Goal: Check status

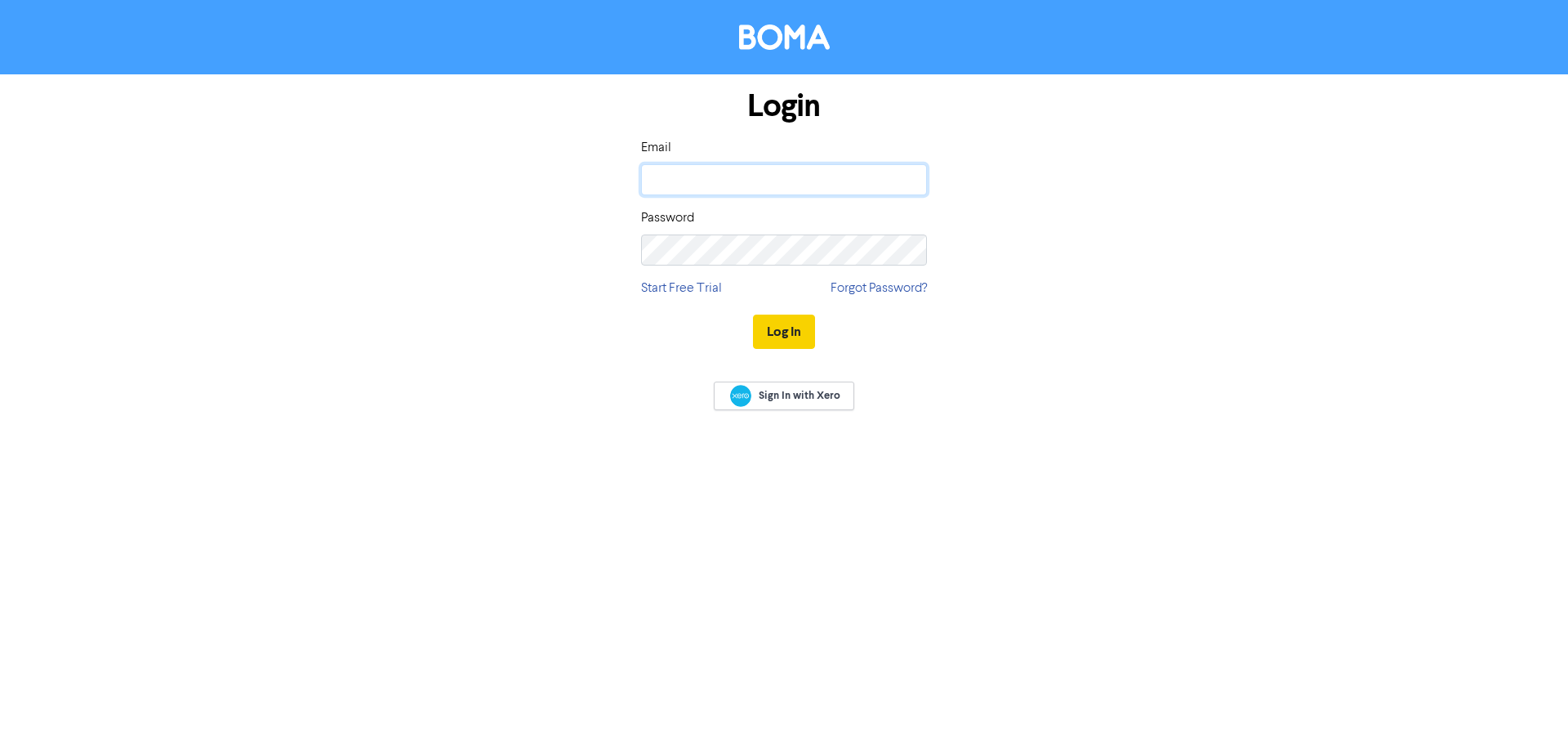
type input "robert@okefinancial.com.au"
click at [780, 339] on button "Log In" at bounding box center [783, 331] width 62 height 34
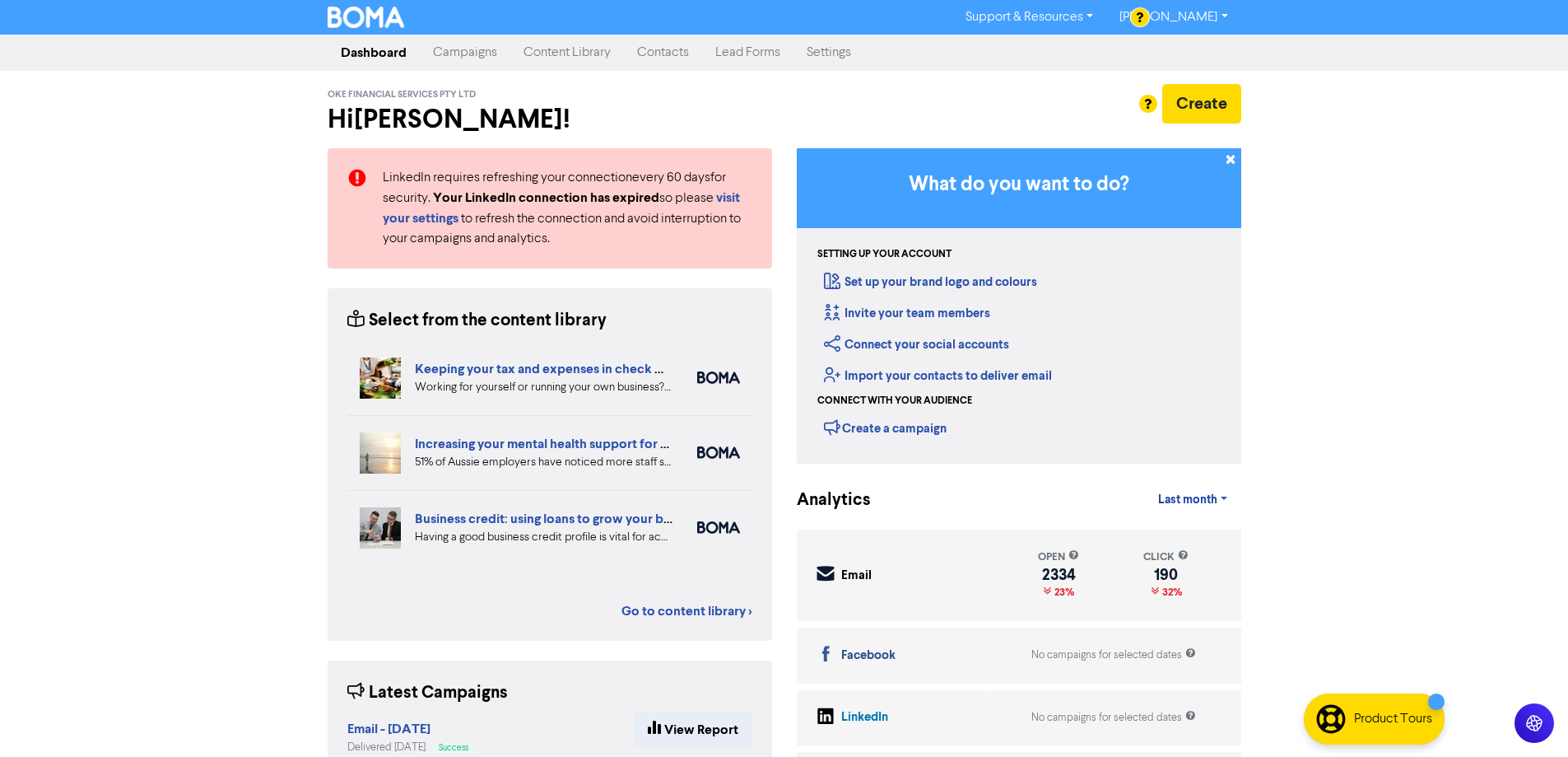
click at [458, 48] on link "Campaigns" at bounding box center [465, 52] width 91 height 33
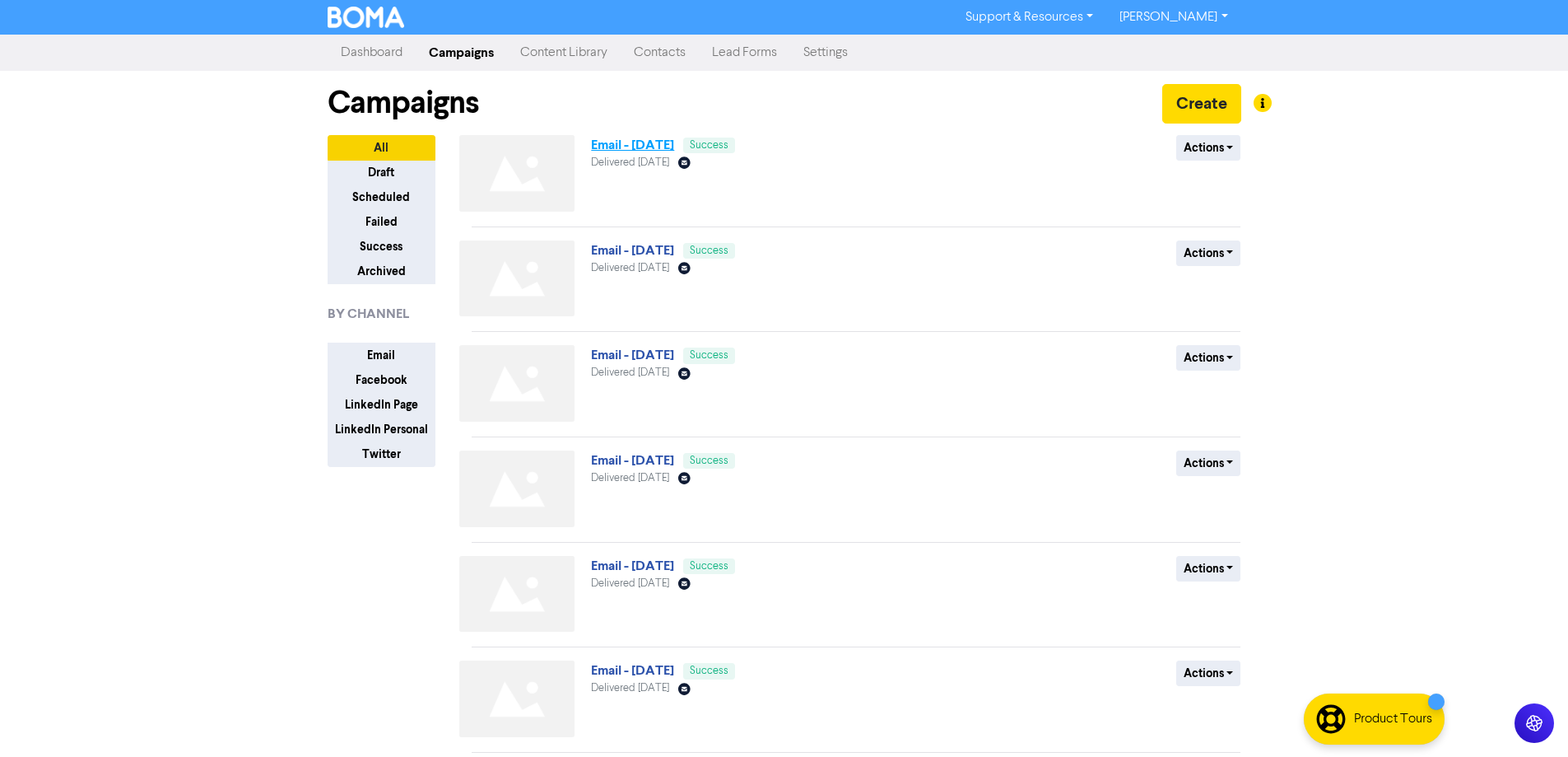
click at [661, 146] on link "Email - [DATE]" at bounding box center [632, 145] width 83 height 16
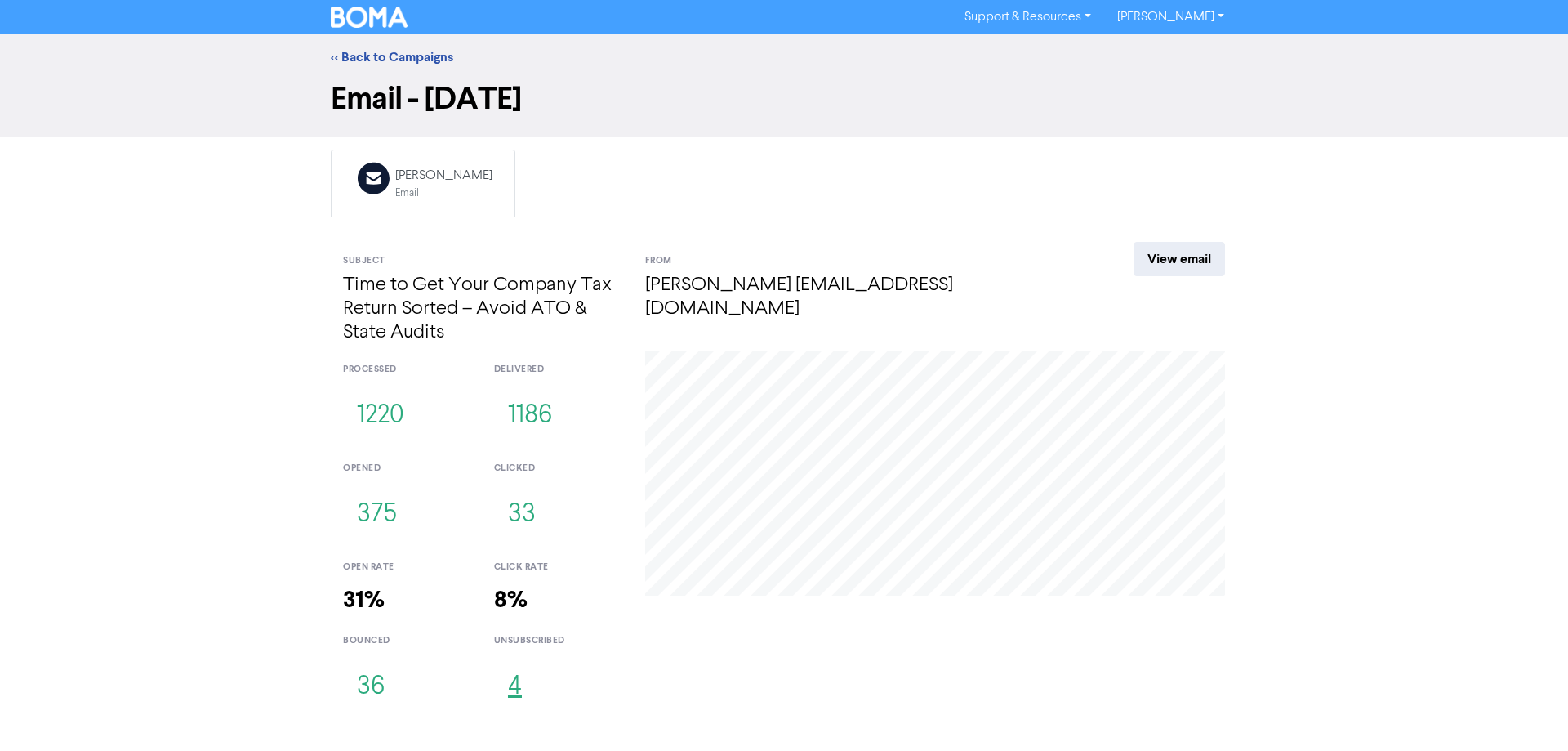
click at [518, 683] on button "4" at bounding box center [515, 686] width 42 height 54
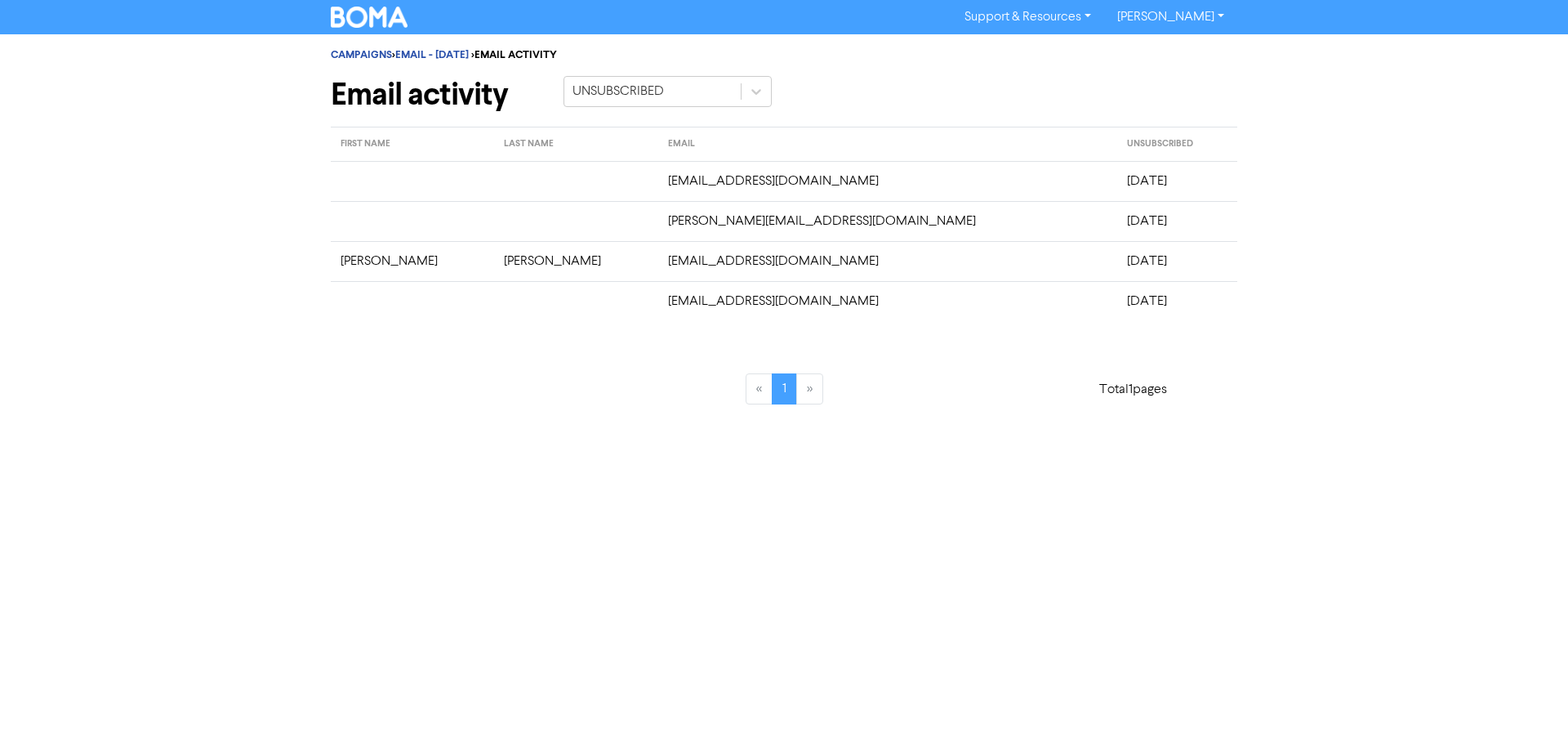
click at [367, 14] on img at bounding box center [369, 17] width 76 height 21
